Goal: Find specific page/section: Find specific page/section

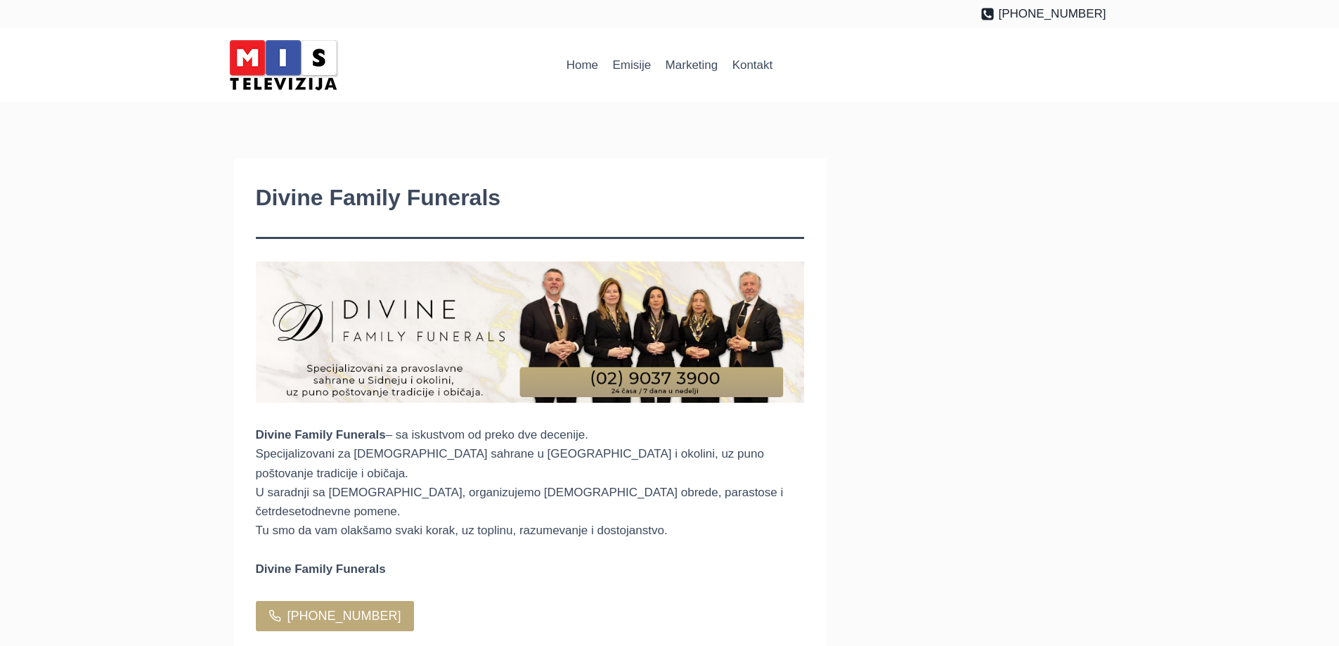
click at [187, 215] on div "Divine Family Funerals Divine Family Funerals – sa iskustvom od preko dve decen…" at bounding box center [669, 633] width 1339 height 950
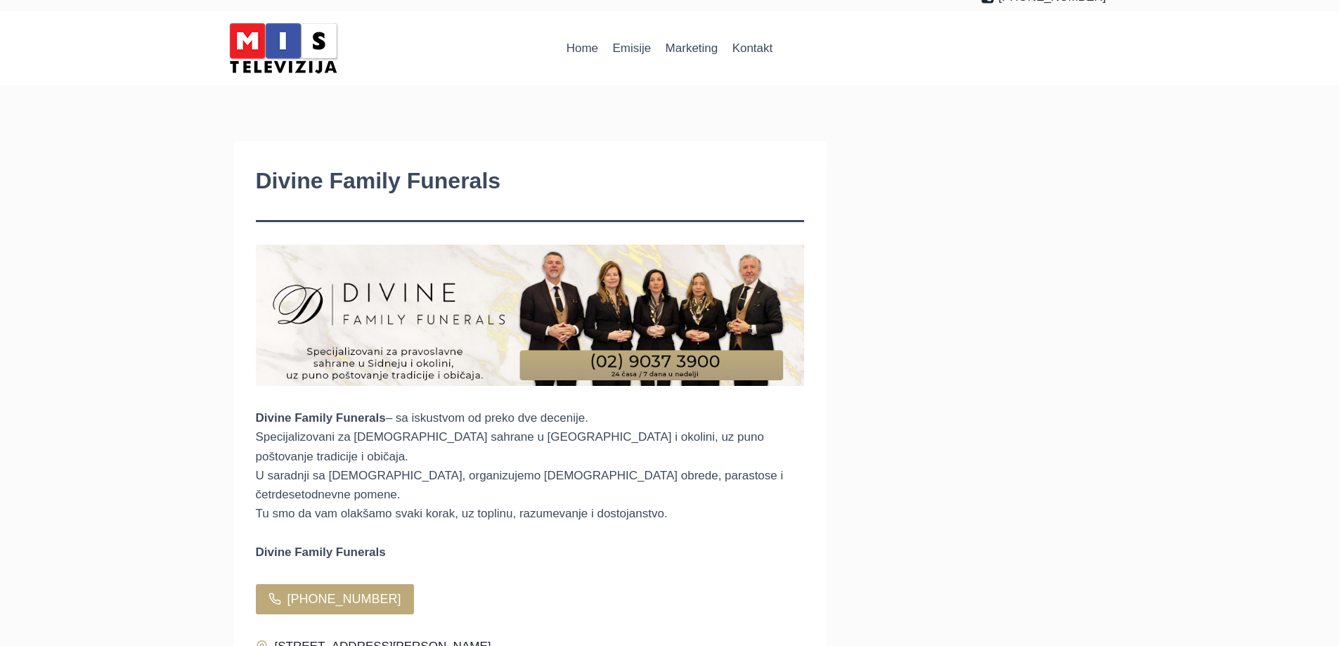
scroll to position [18, 0]
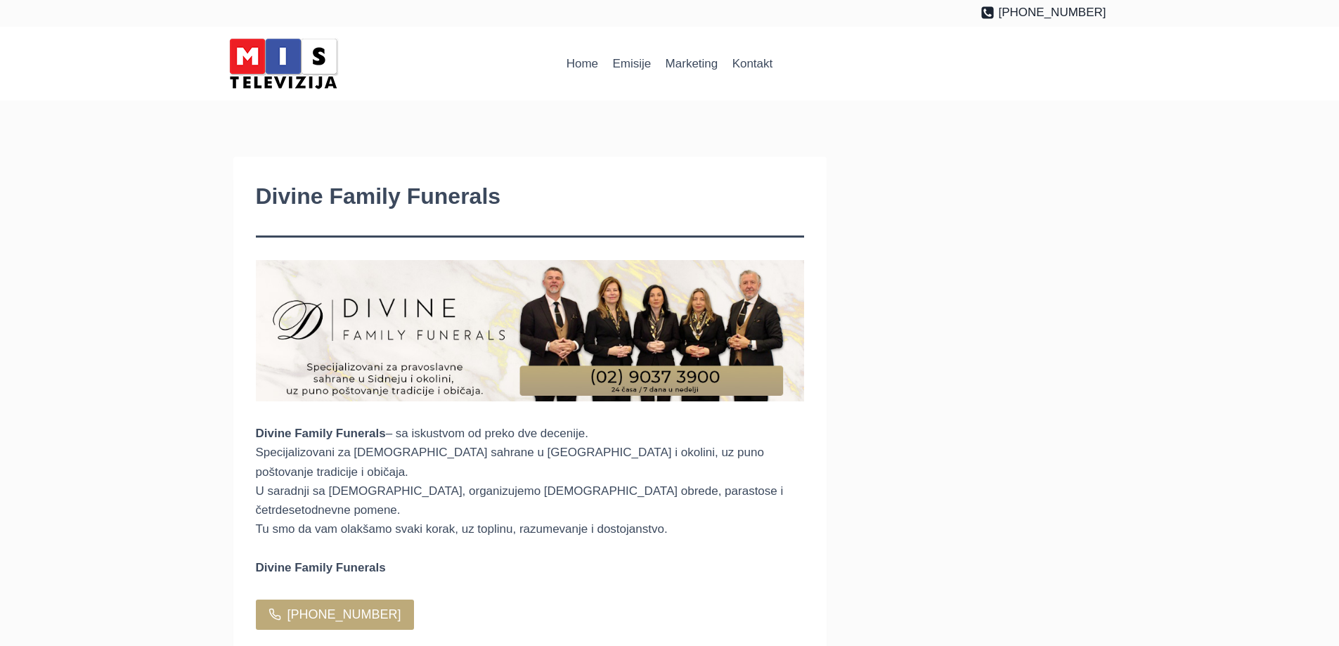
scroll to position [4, 0]
